Goal: Find specific page/section: Find specific page/section

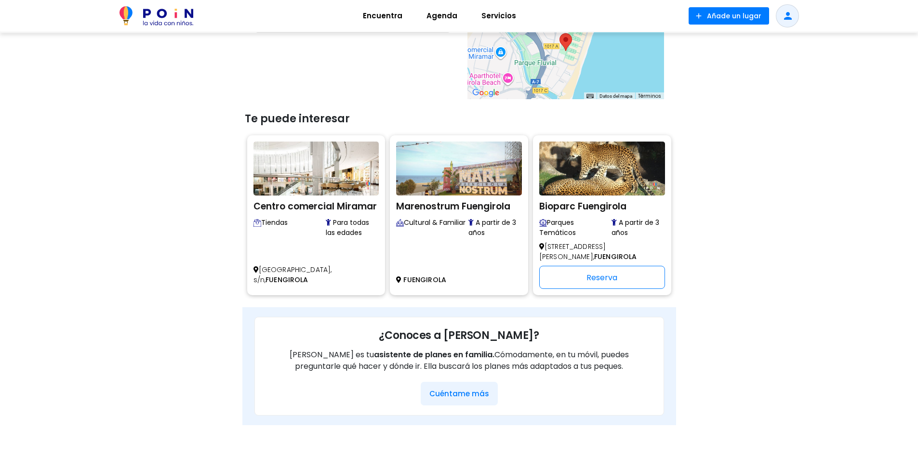
scroll to position [627, 0]
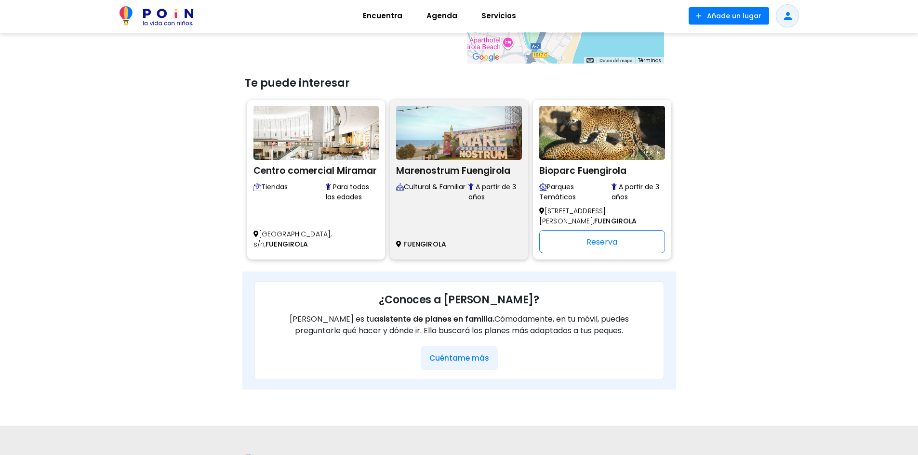
click at [439, 174] on h2 "Marenostrum Fuengirola" at bounding box center [459, 169] width 126 height 14
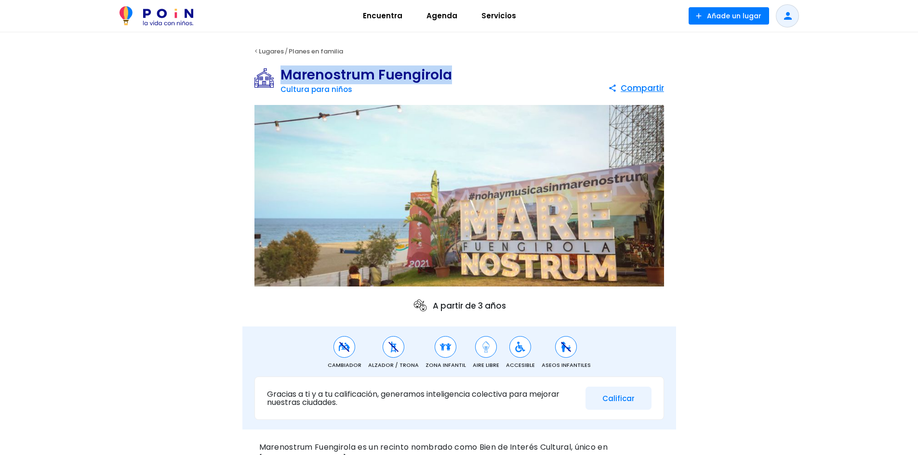
drag, startPoint x: 281, startPoint y: 70, endPoint x: 451, endPoint y: 68, distance: 169.2
click at [451, 68] on div "Marenostrum Fuengirola Cultura para niños share Compartir" at bounding box center [459, 82] width 434 height 33
copy h1 "Marenostrum Fuengirola"
